Goal: Information Seeking & Learning: Check status

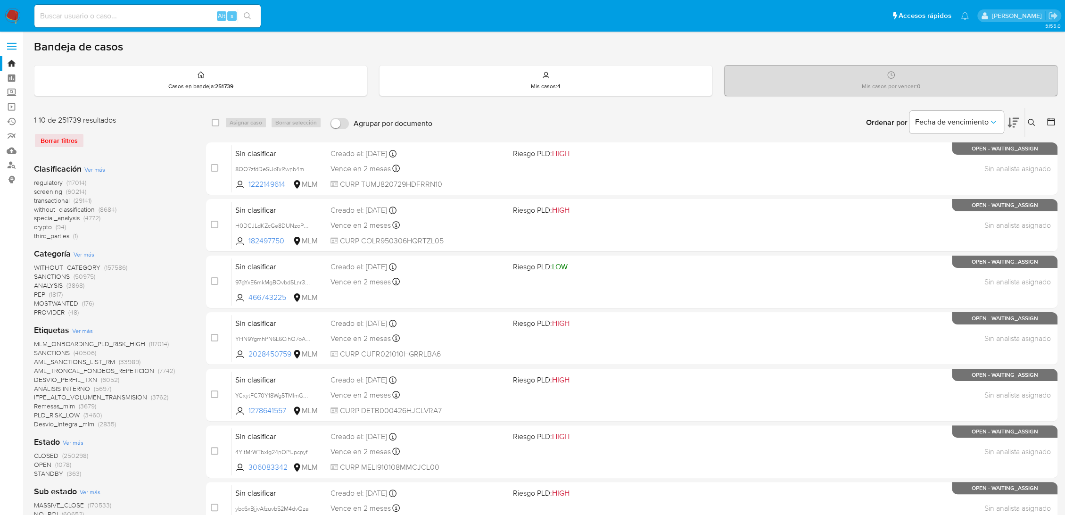
click at [106, 2] on nav "Pausado Ver notificaciones Alt s Accesos rápidos Presiona las siguientes teclas…" at bounding box center [532, 16] width 1065 height 32
click at [106, 11] on input at bounding box center [147, 16] width 226 height 12
paste input "O4o7fmvDnBoQ3muGq1RG6TE6"
type input "O4o7fmvDnBoQ3muGq1RG6TE6"
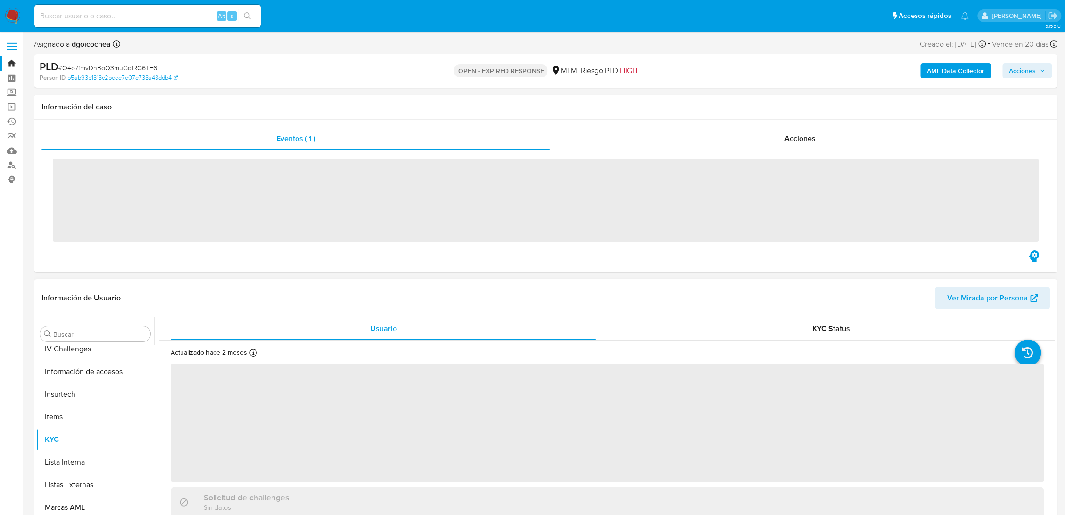
scroll to position [398, 0]
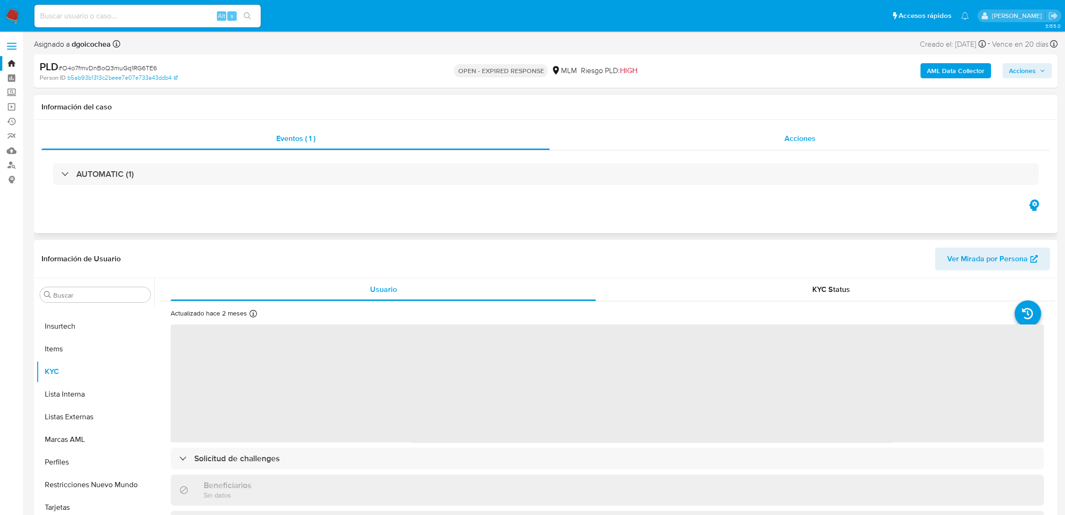
click at [788, 145] on div "Acciones" at bounding box center [800, 138] width 500 height 23
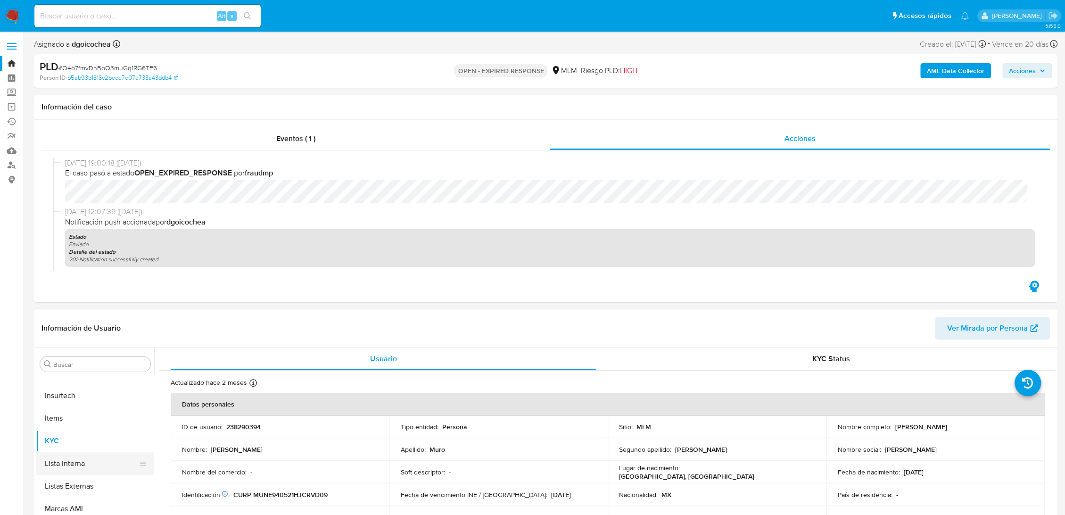
select select "10"
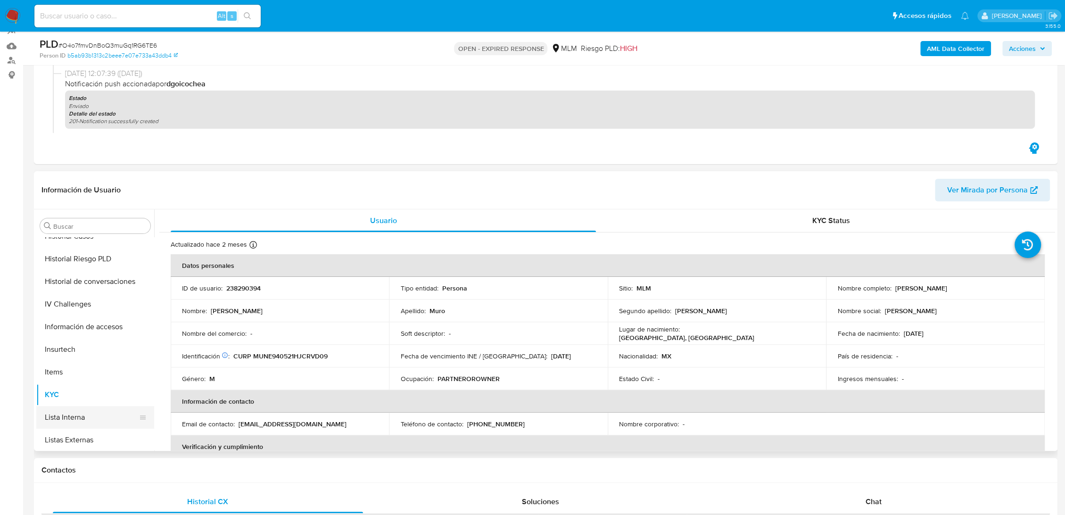
scroll to position [294, 0]
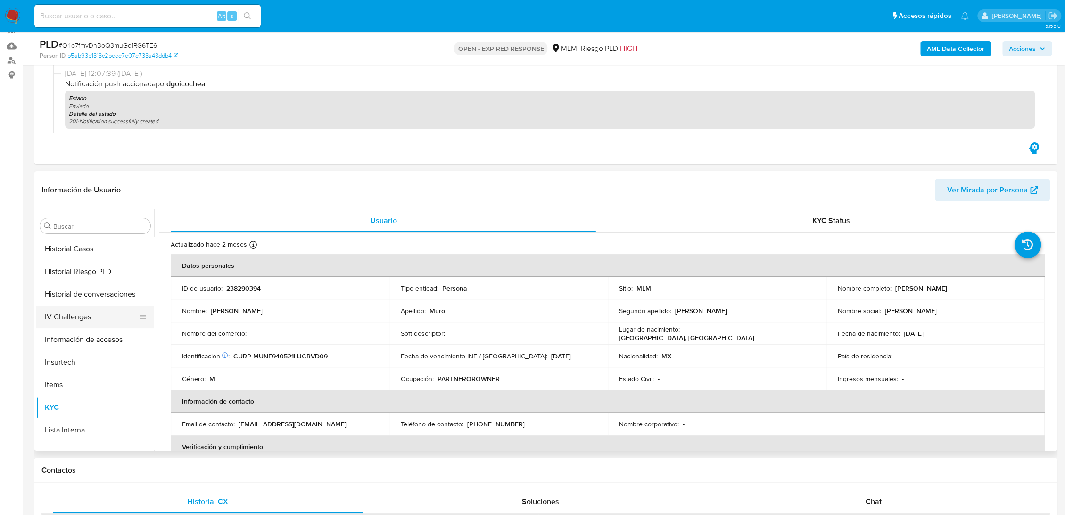
click at [87, 306] on button "IV Challenges" at bounding box center [91, 316] width 110 height 23
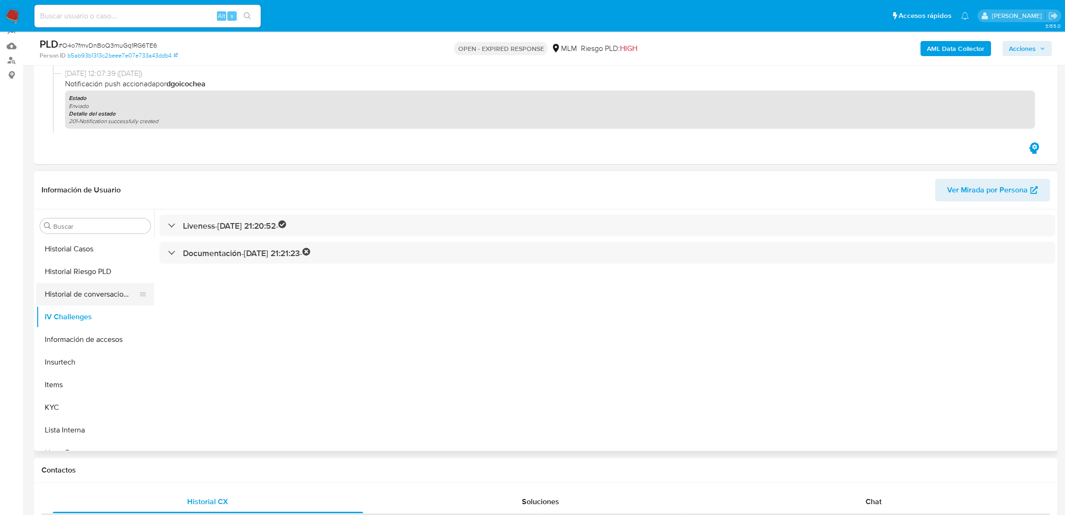
click at [94, 294] on button "Historial de conversaciones" at bounding box center [91, 294] width 110 height 23
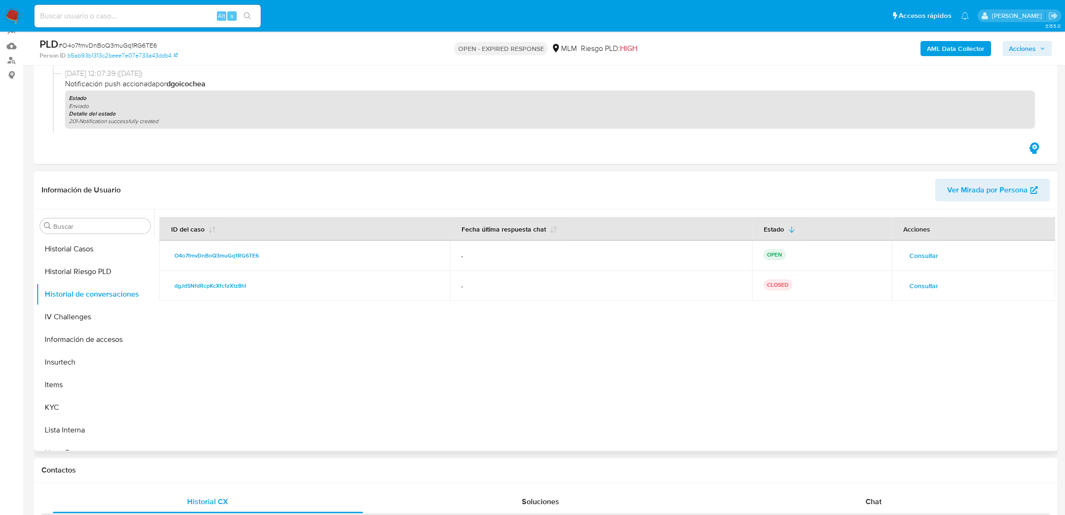
click at [912, 257] on span "Consultar" at bounding box center [923, 255] width 29 height 13
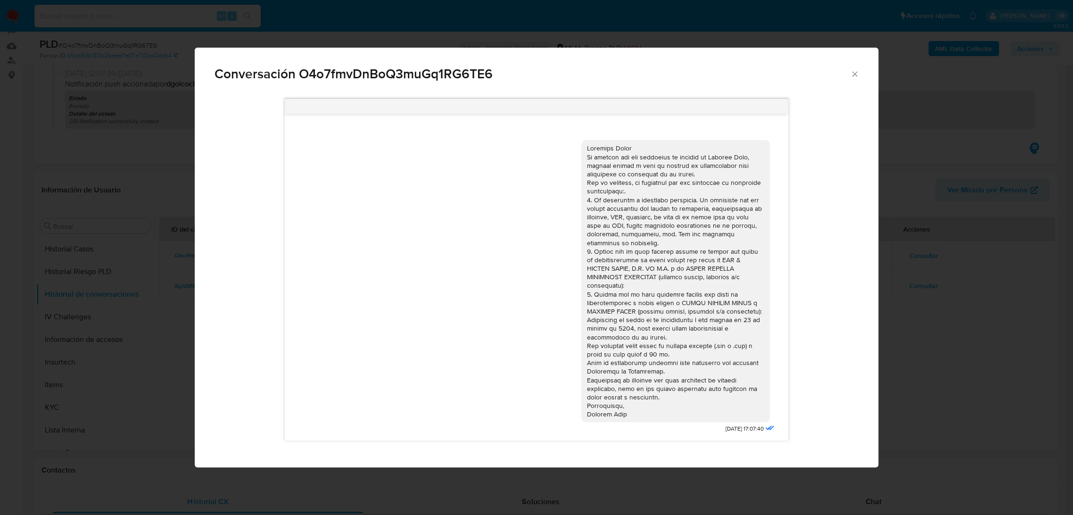
click at [857, 73] on icon "Cerrar" at bounding box center [854, 73] width 9 height 9
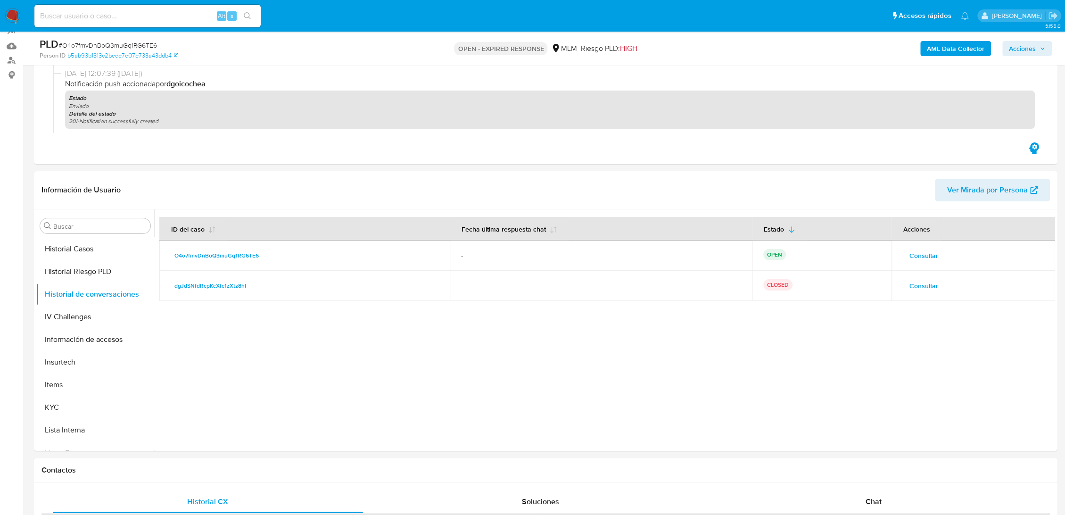
click at [153, 22] on div "Alt s" at bounding box center [147, 16] width 226 height 23
click at [154, 16] on input at bounding box center [147, 16] width 226 height 12
paste input "pUUMHByUxnXJymS1d7ogsuwo"
type input "pUUMHByUxnXJymS1d7ogsuwo"
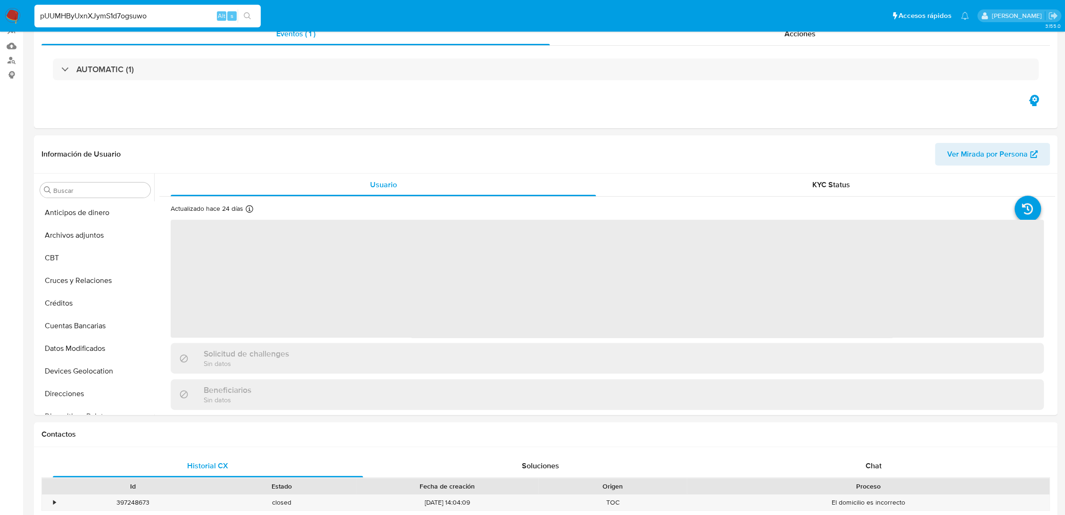
select select "10"
